Goal: Task Accomplishment & Management: Complete application form

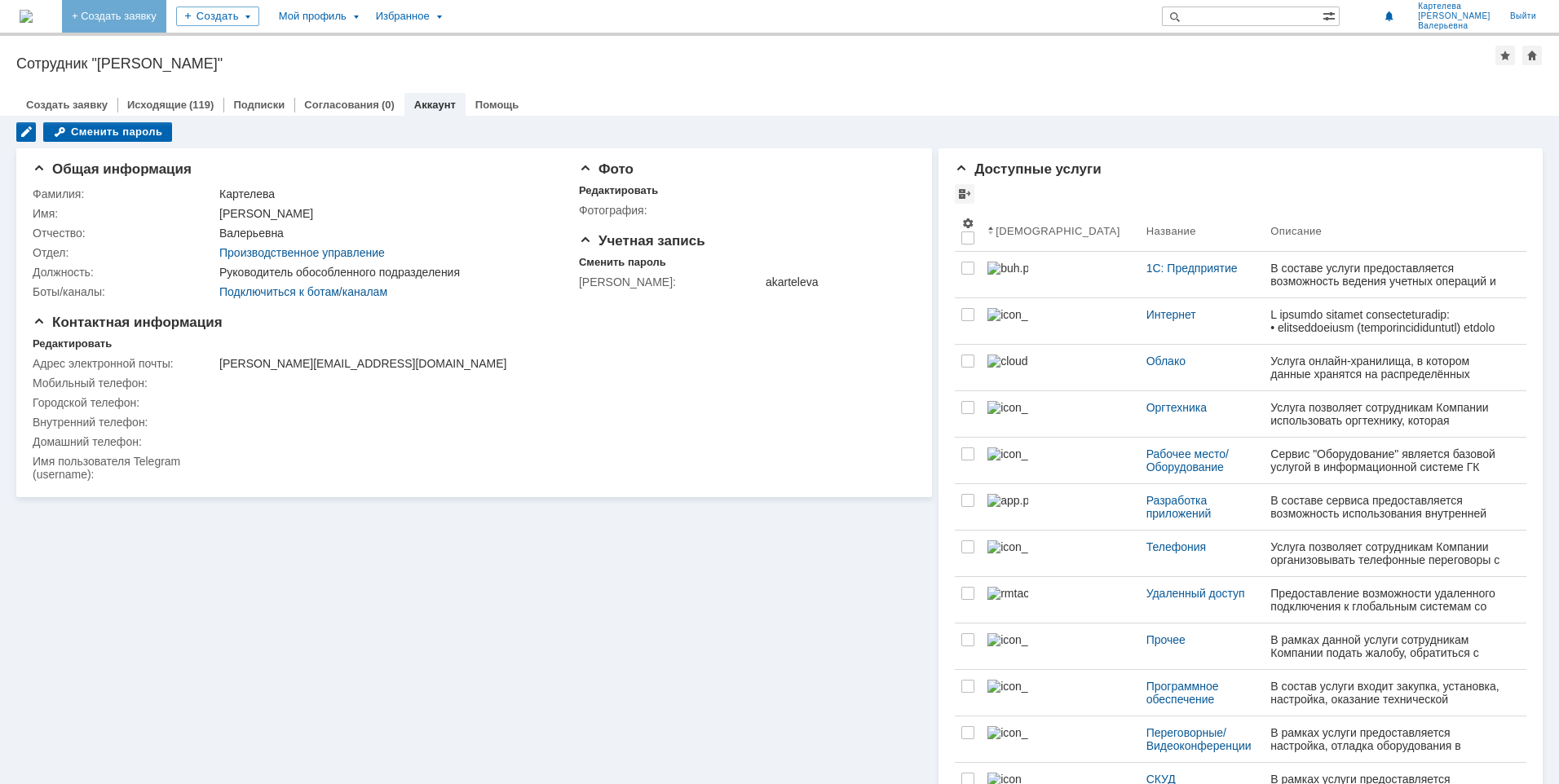
click at [167, 14] on link "+ Создать заявку" at bounding box center [113, 16] width 104 height 33
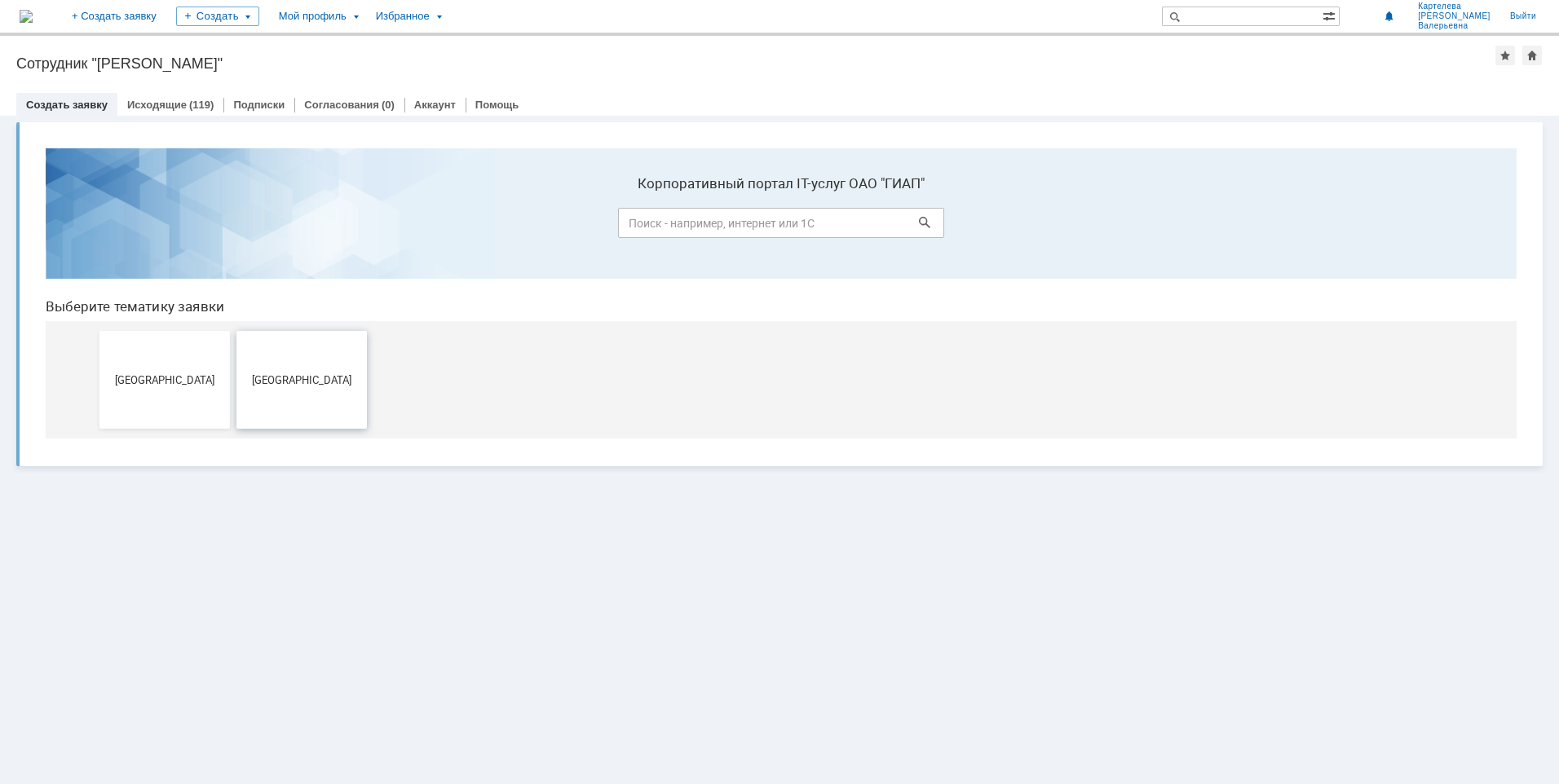
click at [300, 384] on span "[GEOGRAPHIC_DATA]" at bounding box center [301, 380] width 120 height 12
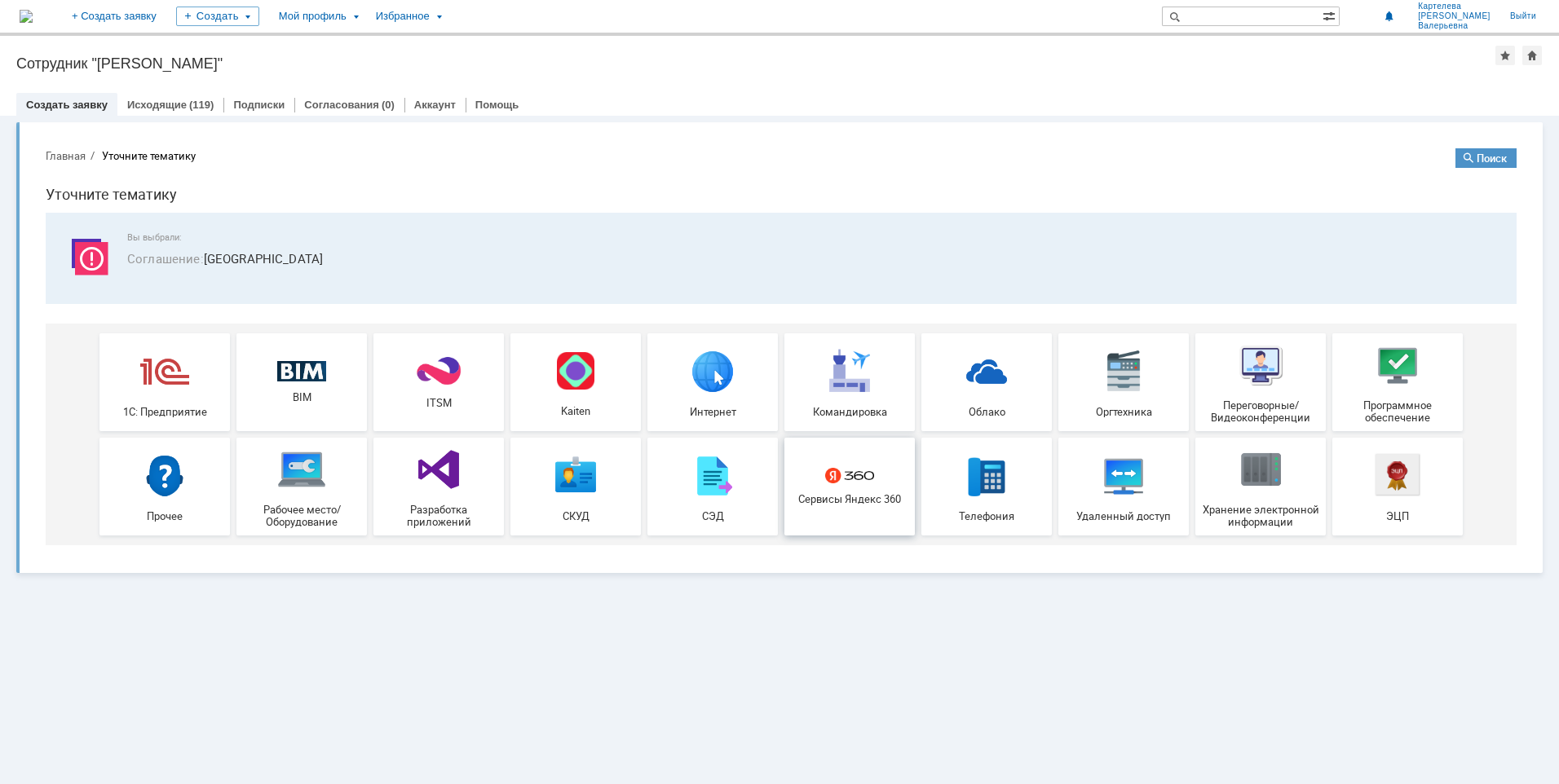
click at [856, 501] on span "Сервисы Яндекс 360" at bounding box center [850, 499] width 120 height 12
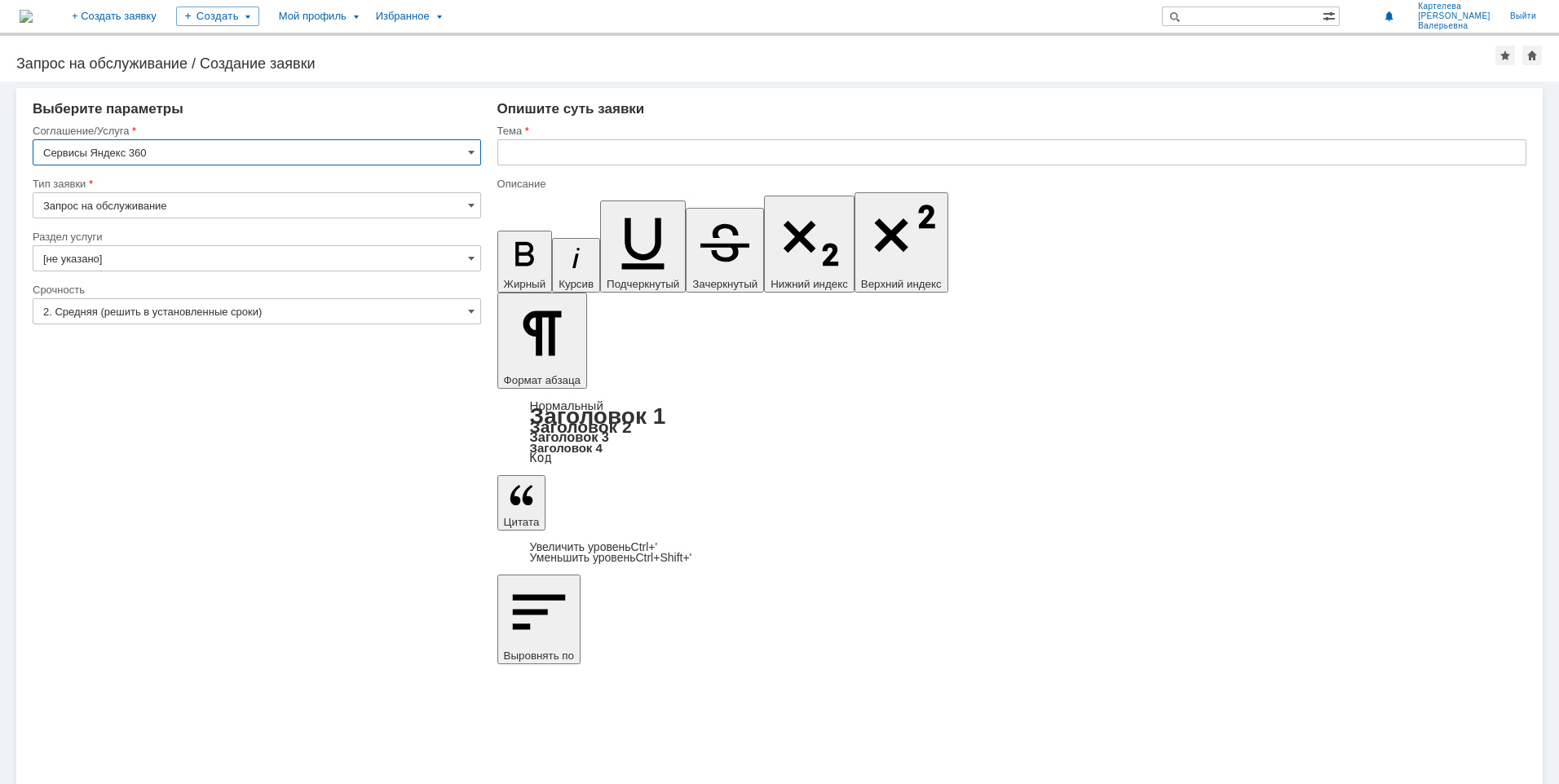
click at [646, 159] on input "text" at bounding box center [1012, 152] width 1029 height 26
type input "Настройка доступа к почте на время отпуска"
click at [643, 157] on input "Настройка доступа к почте на время отпуска" at bounding box center [1012, 152] width 1029 height 26
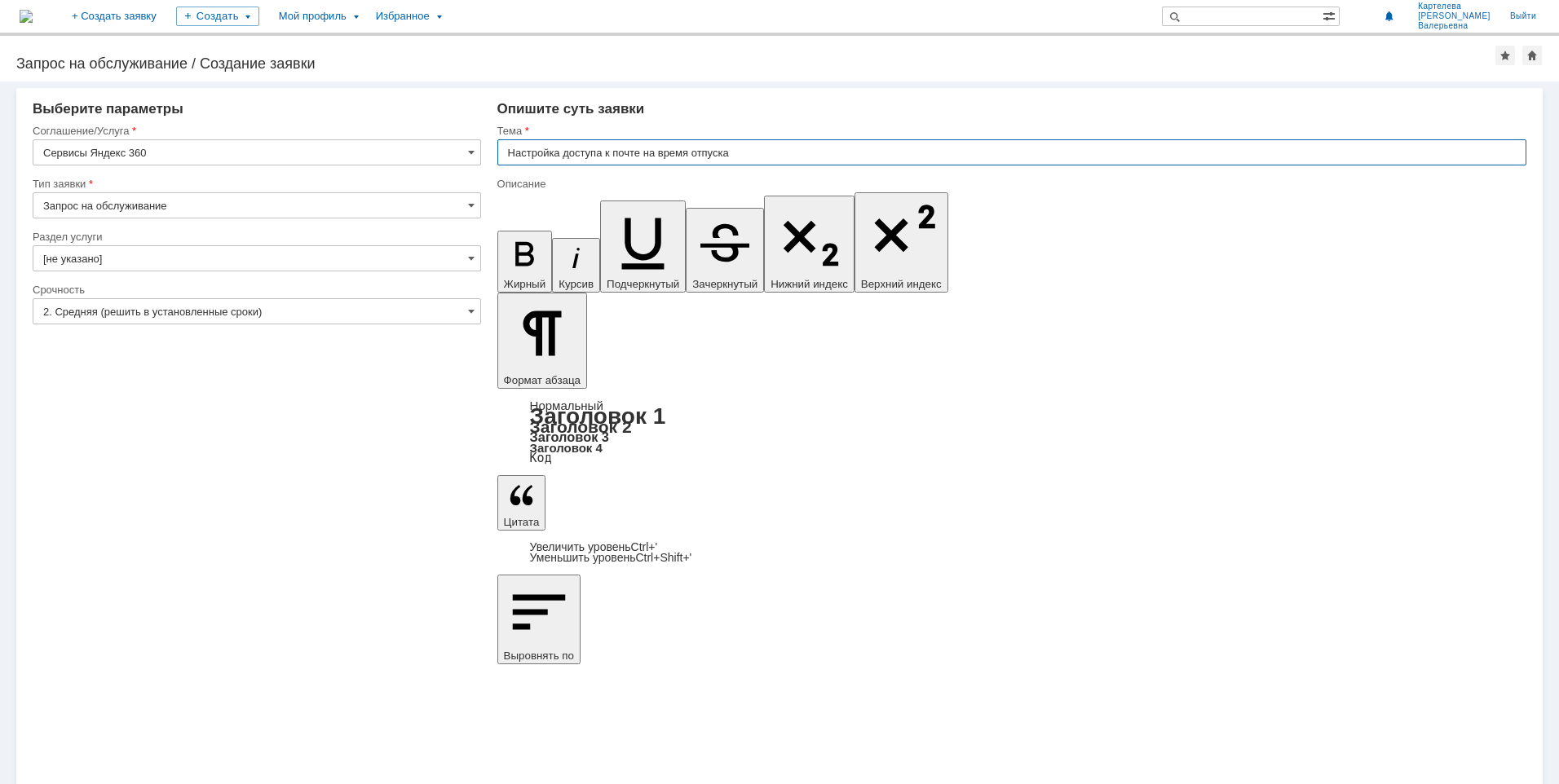
click at [641, 153] on input "Настройка доступа к почте на время отпуска" at bounding box center [1012, 152] width 1029 height 26
paste input "project.tlt@giap.ru"
click at [835, 152] on input "Настройка доступа к почте project.tlt@giap.ru на время отпуска" at bounding box center [1012, 152] width 1029 height 26
click at [863, 159] on input "Настройка доступа к почте project.tlt@giap.ru на время отпуска Картелквой АВ" at bounding box center [1012, 152] width 1029 height 26
type input "Настройка доступа к почте project.tlt@giap.ru на время отпуска Картелевой АВ"
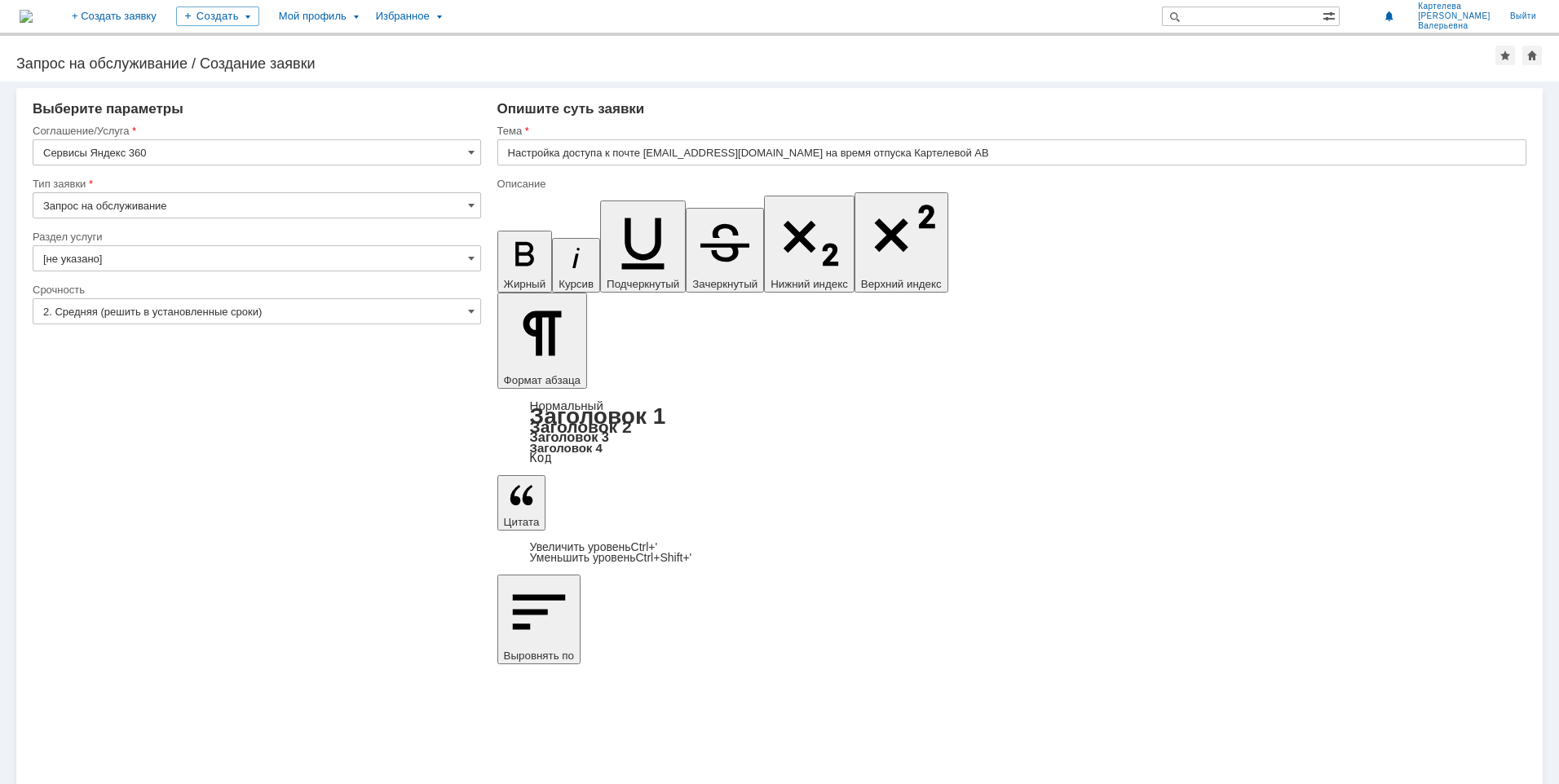
drag, startPoint x: 1303, startPoint y: 5812, endPoint x: 1234, endPoint y: 5810, distance: 69.0
